Goal: Information Seeking & Learning: Learn about a topic

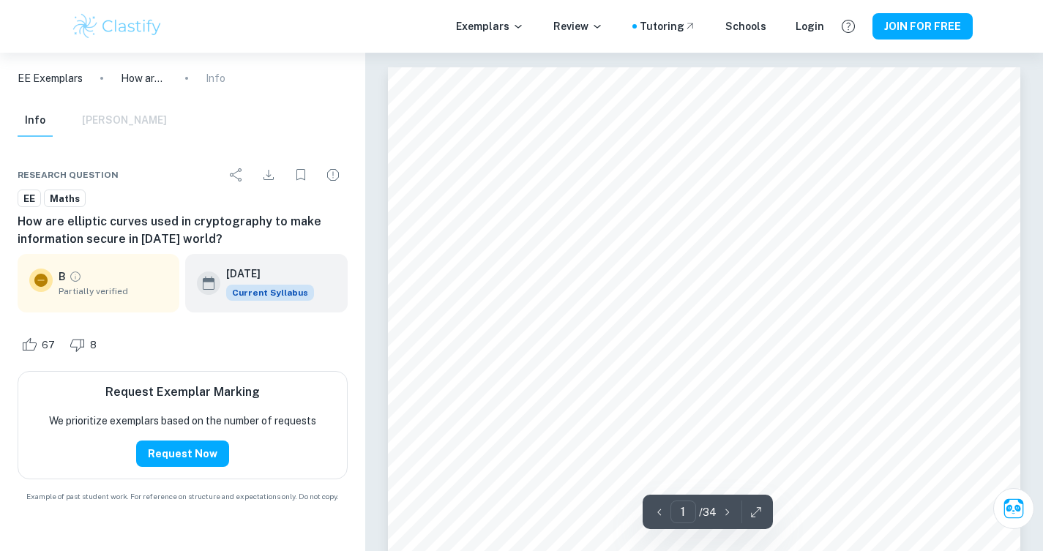
click at [82, 26] on img at bounding box center [117, 26] width 93 height 29
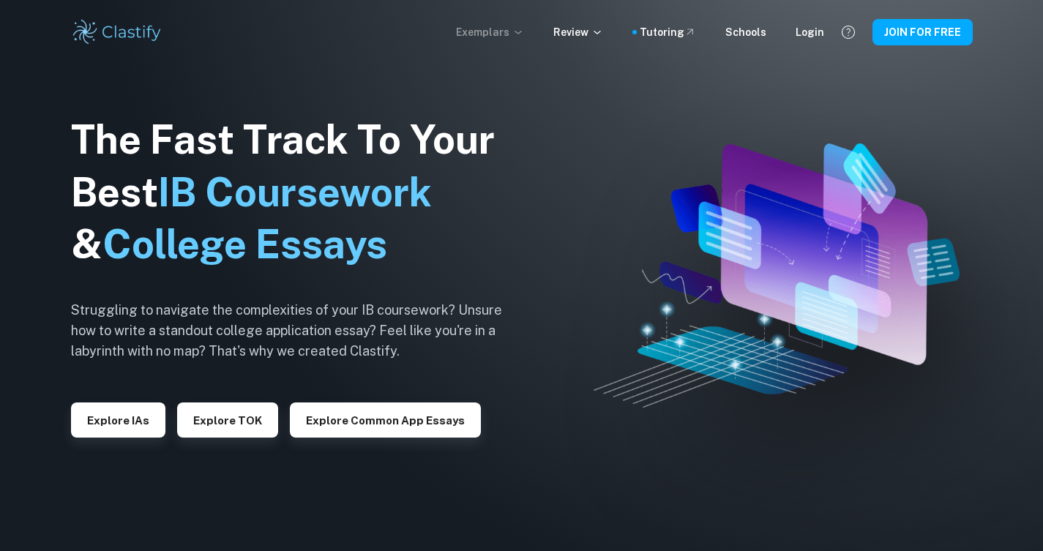
click at [493, 33] on p "Exemplars" at bounding box center [490, 32] width 68 height 16
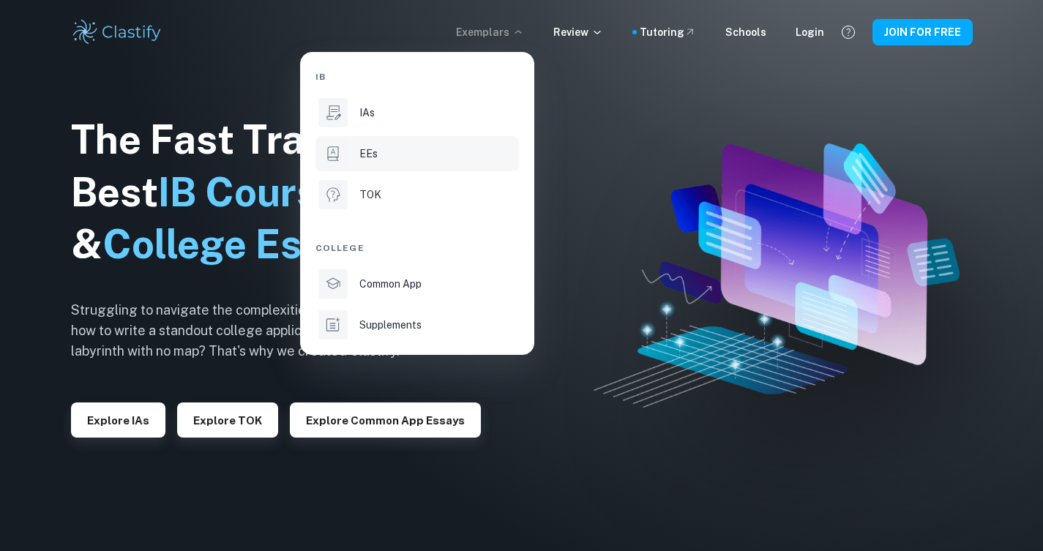
click at [411, 157] on div "EEs" at bounding box center [437, 154] width 157 height 16
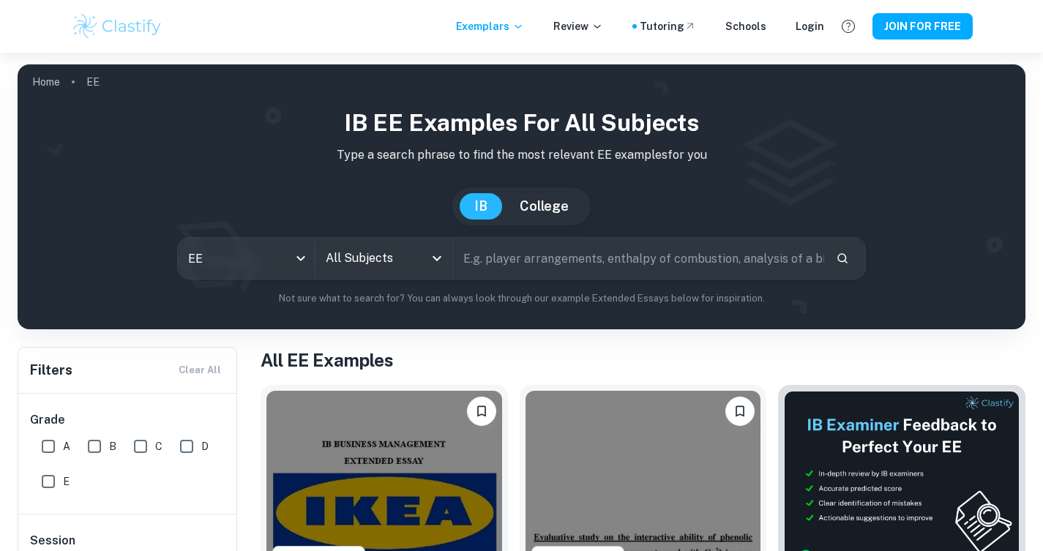
click at [534, 262] on input "text" at bounding box center [639, 258] width 372 height 41
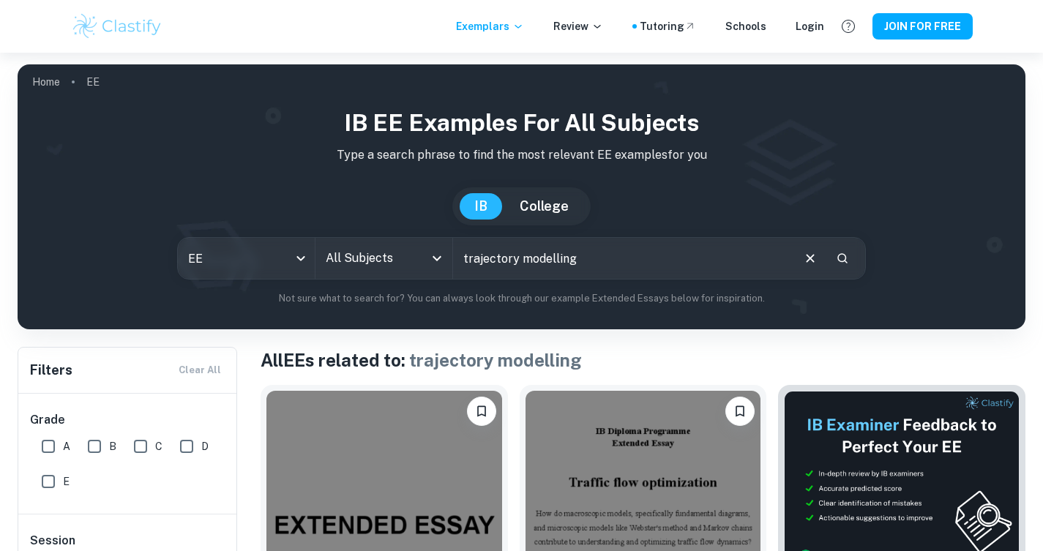
click at [463, 256] on input "trajectory modelling" at bounding box center [622, 258] width 338 height 41
type input "rocket trajectory modelling"
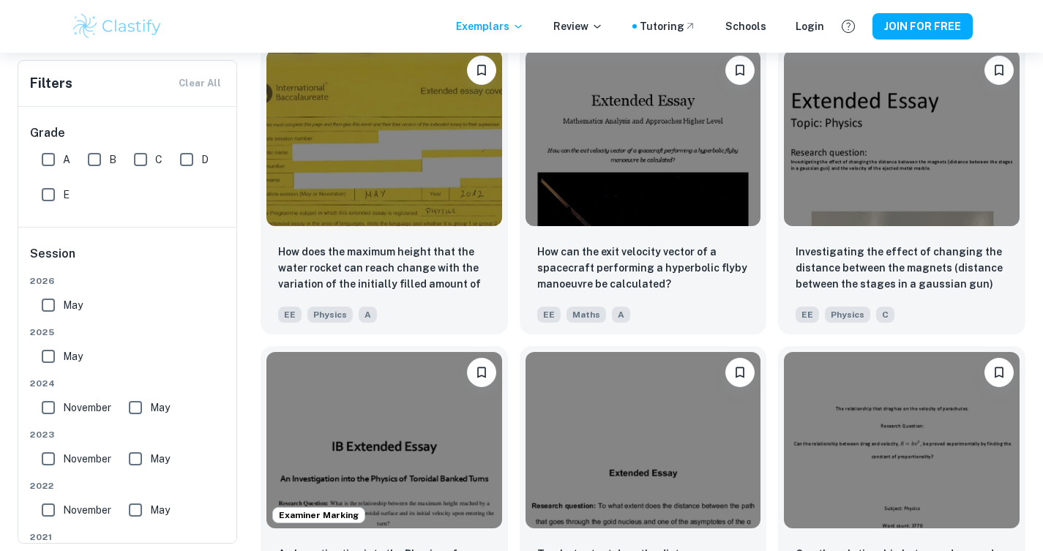
scroll to position [1205, 0]
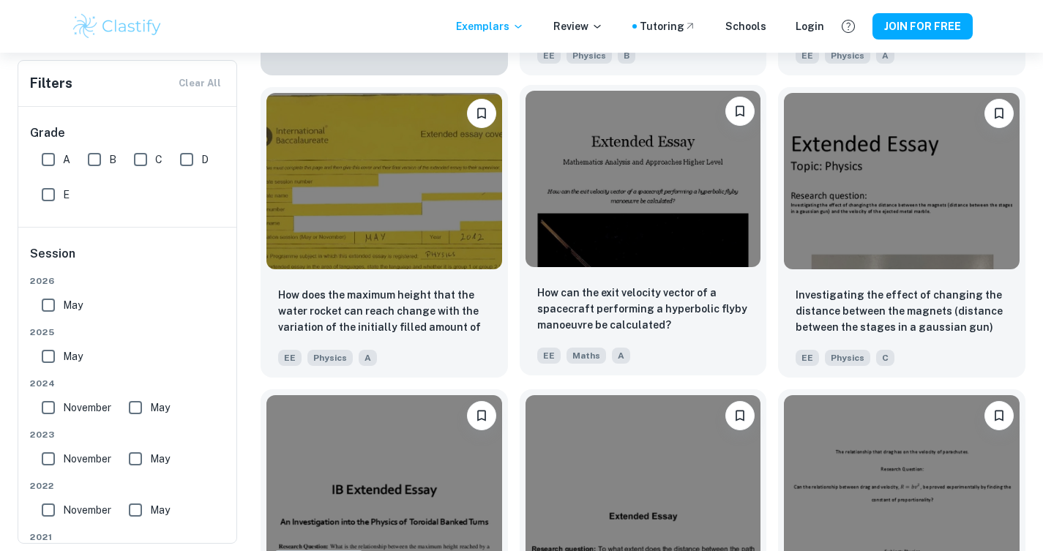
click at [640, 175] on img at bounding box center [643, 179] width 236 height 176
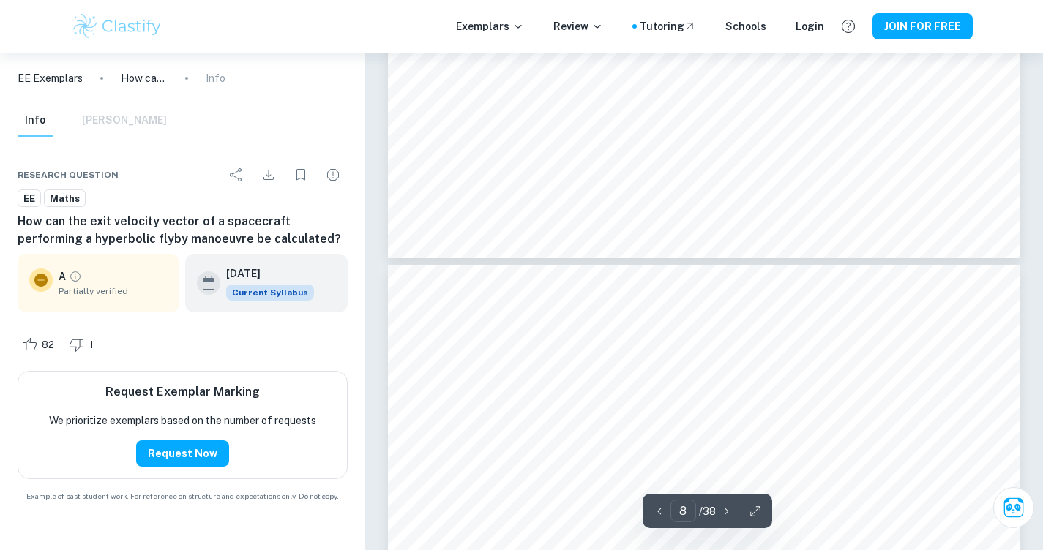
scroll to position [6438, 0]
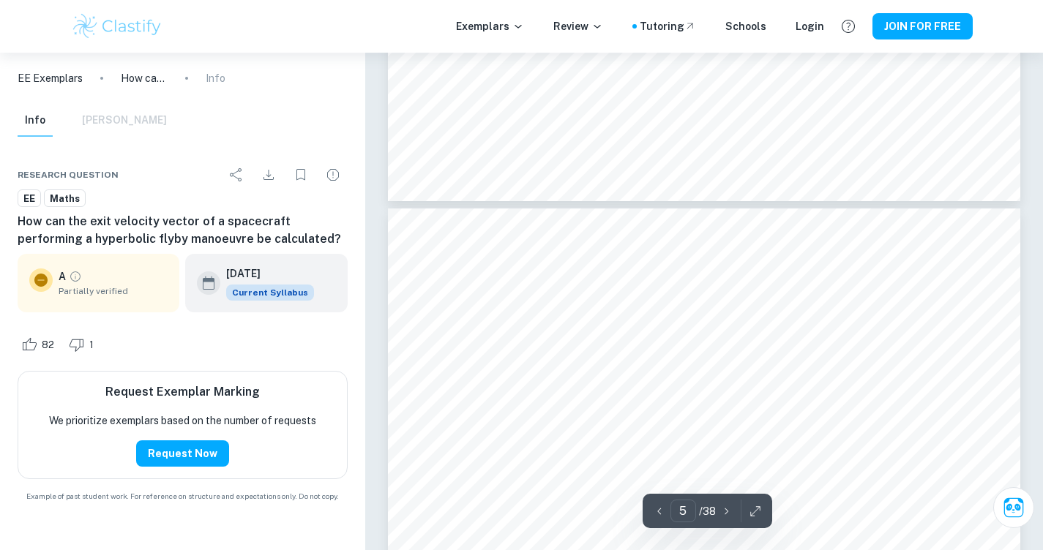
type input "4"
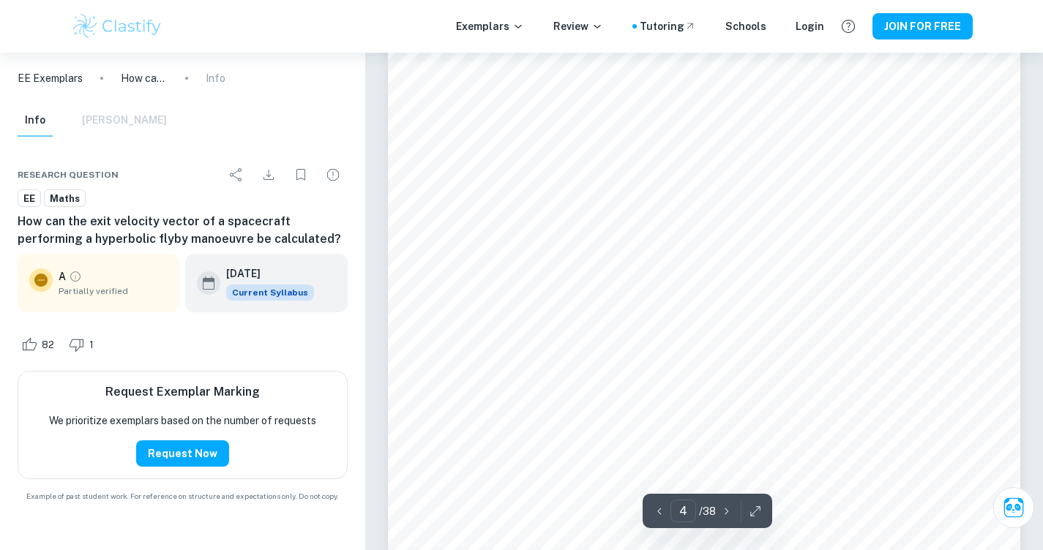
scroll to position [2844, 0]
